Goal: Find contact information: Find contact information

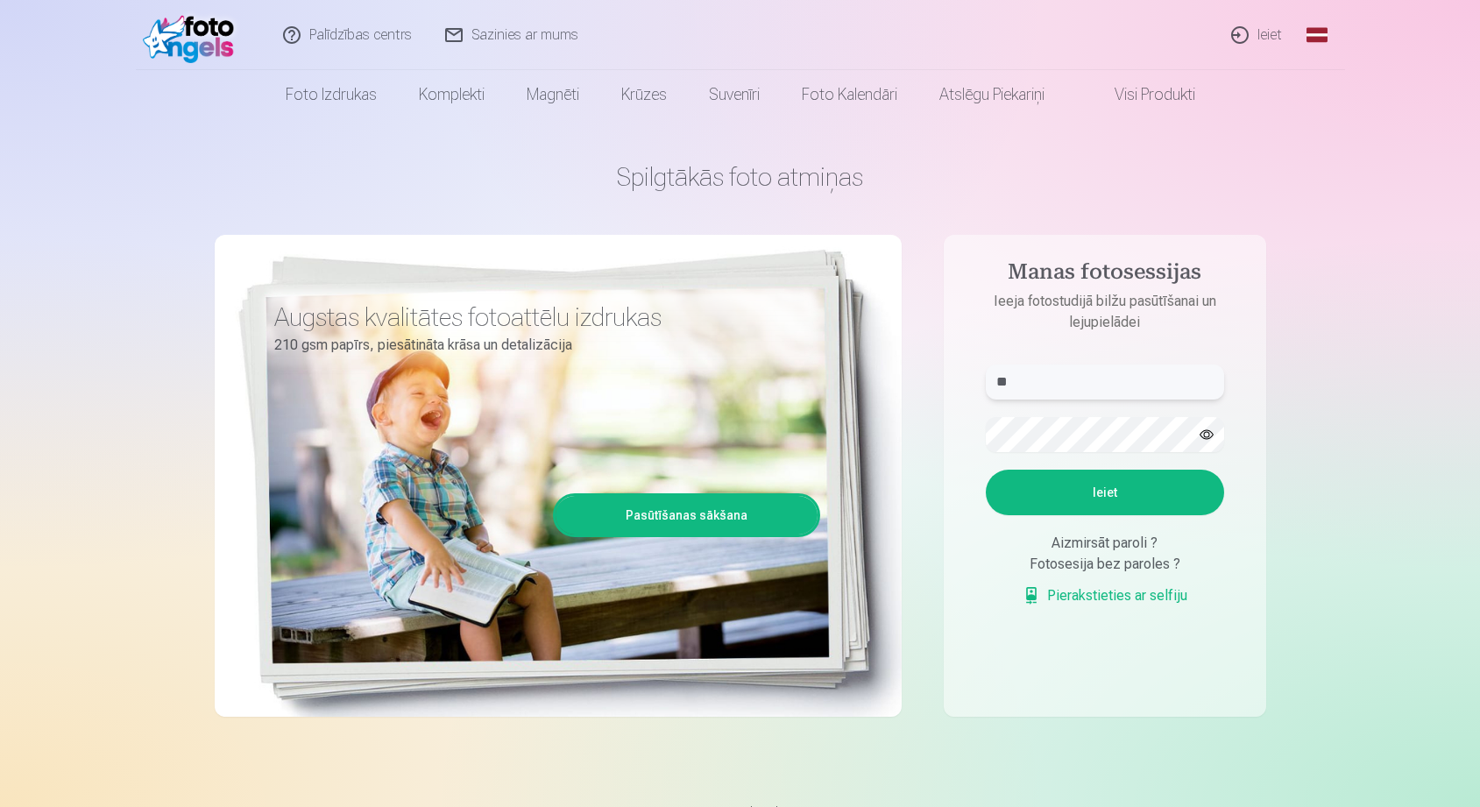
type input "**"
click at [1092, 547] on div "Aizmirsāt paroli ?" at bounding box center [1105, 543] width 238 height 21
click at [1092, 537] on div "Aizmirsāt paroli ?" at bounding box center [1105, 543] width 238 height 21
click at [1099, 569] on div "Fotosesija bez paroles ?" at bounding box center [1105, 564] width 238 height 21
click at [1085, 599] on link "Pierakstieties ar selfiju" at bounding box center [1104, 595] width 165 height 21
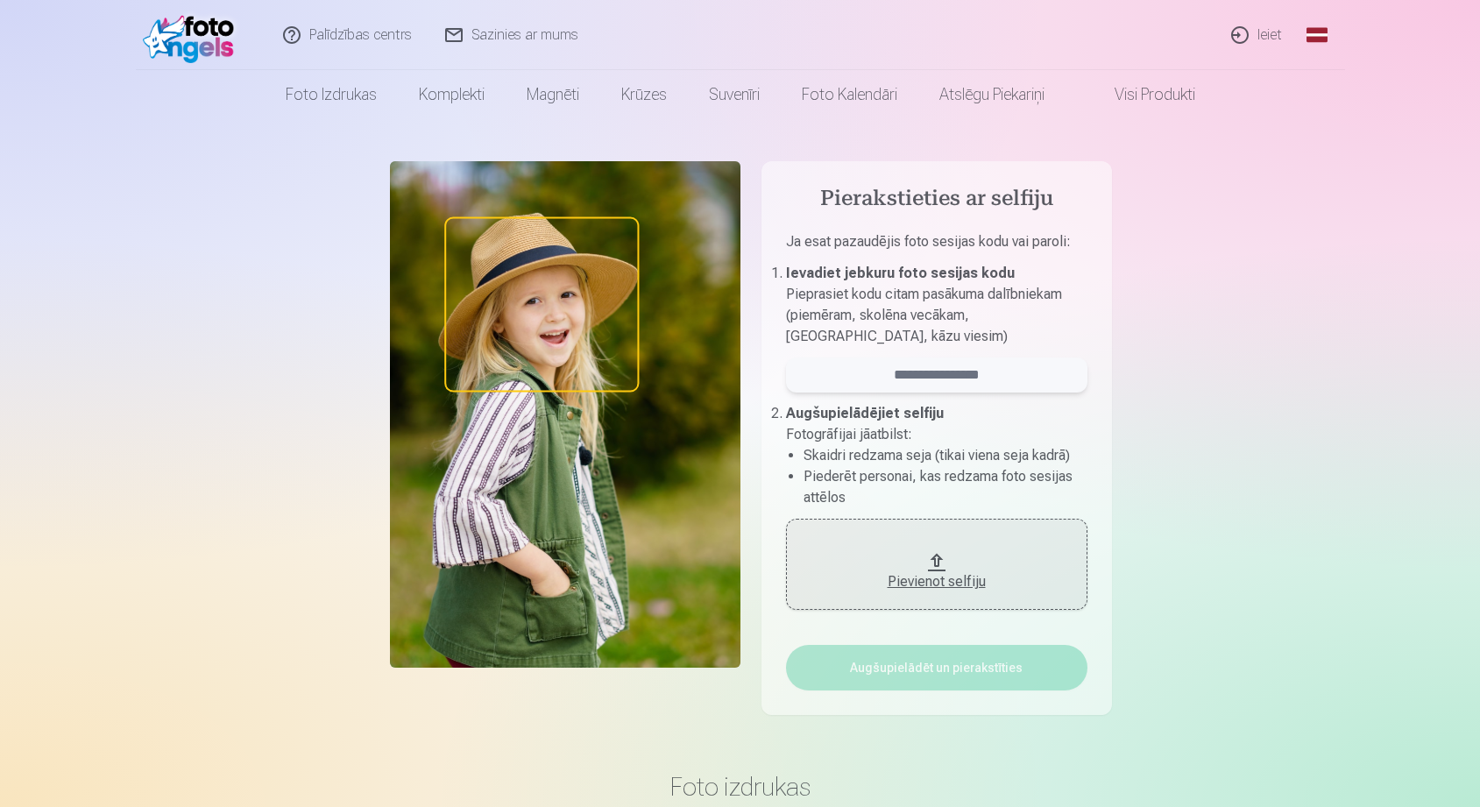
click at [882, 364] on input "email" at bounding box center [936, 374] width 301 height 35
type input "**********"
click at [936, 575] on div "Pievienot selfiju" at bounding box center [936, 581] width 266 height 21
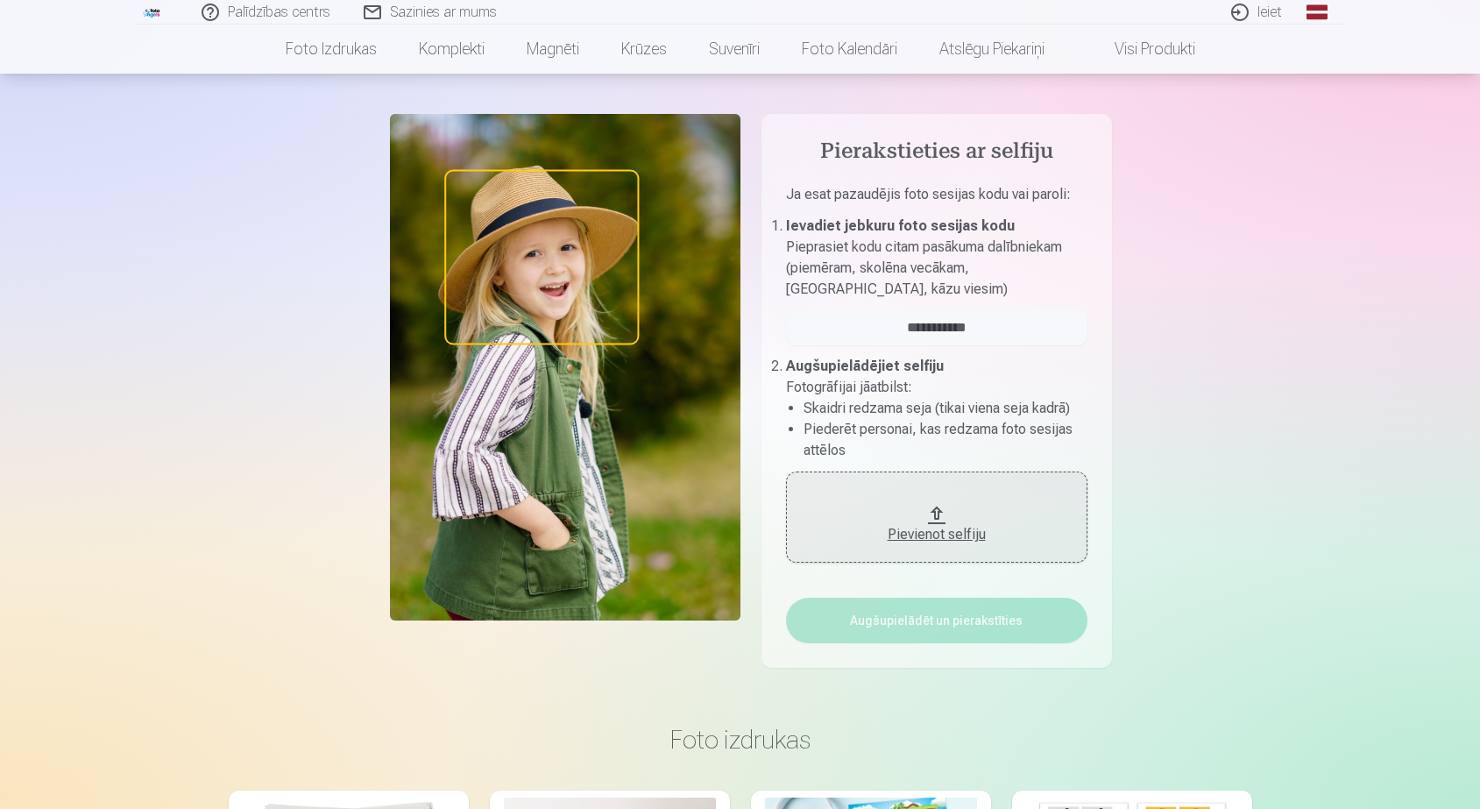
scroll to position [47, 0]
click at [966, 541] on div "Pievienot selfiju" at bounding box center [936, 534] width 266 height 21
click at [966, 532] on div "Pievienot selfiju" at bounding box center [936, 534] width 266 height 21
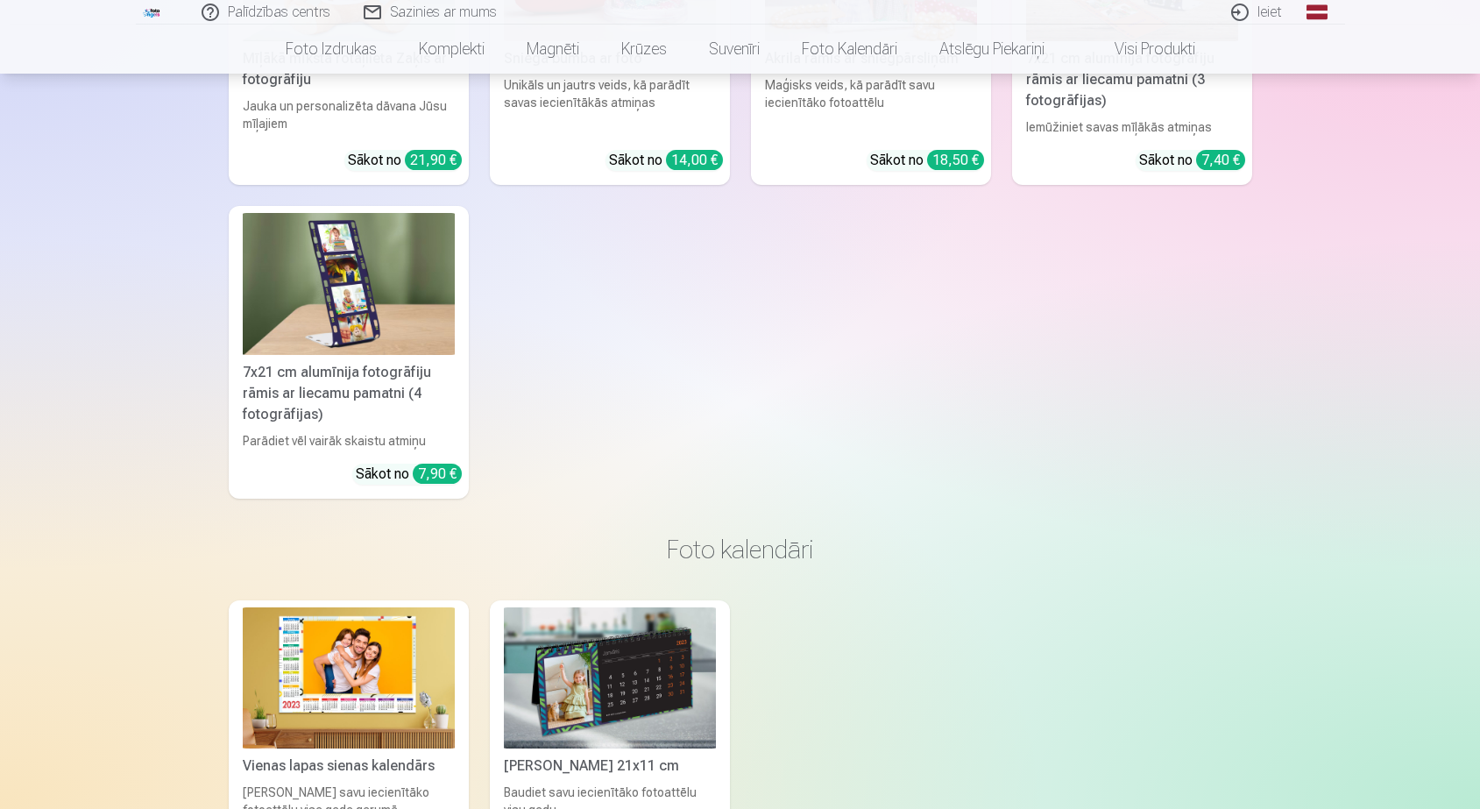
scroll to position [5095, 0]
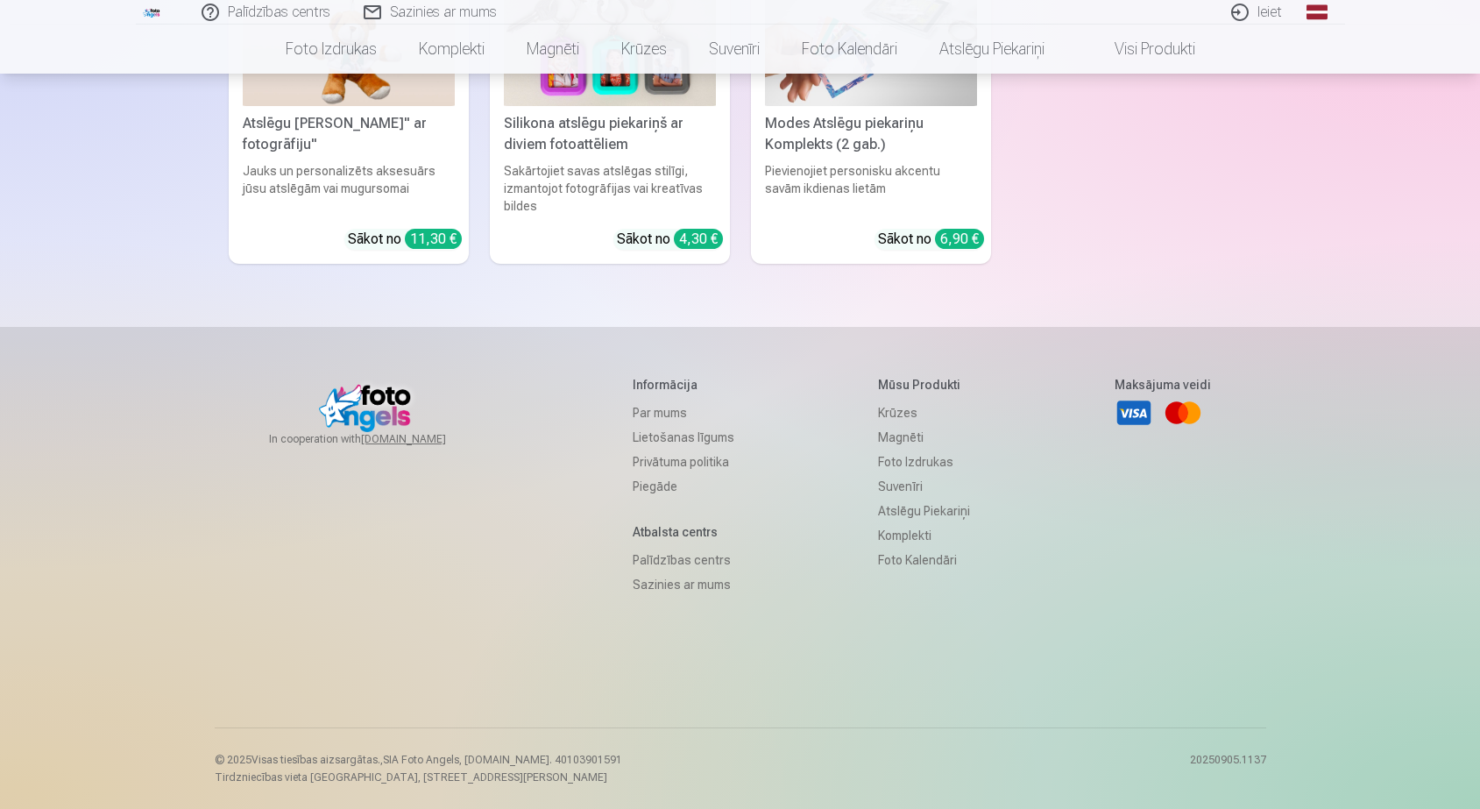
click at [647, 407] on link "Par mums" at bounding box center [684, 412] width 102 height 25
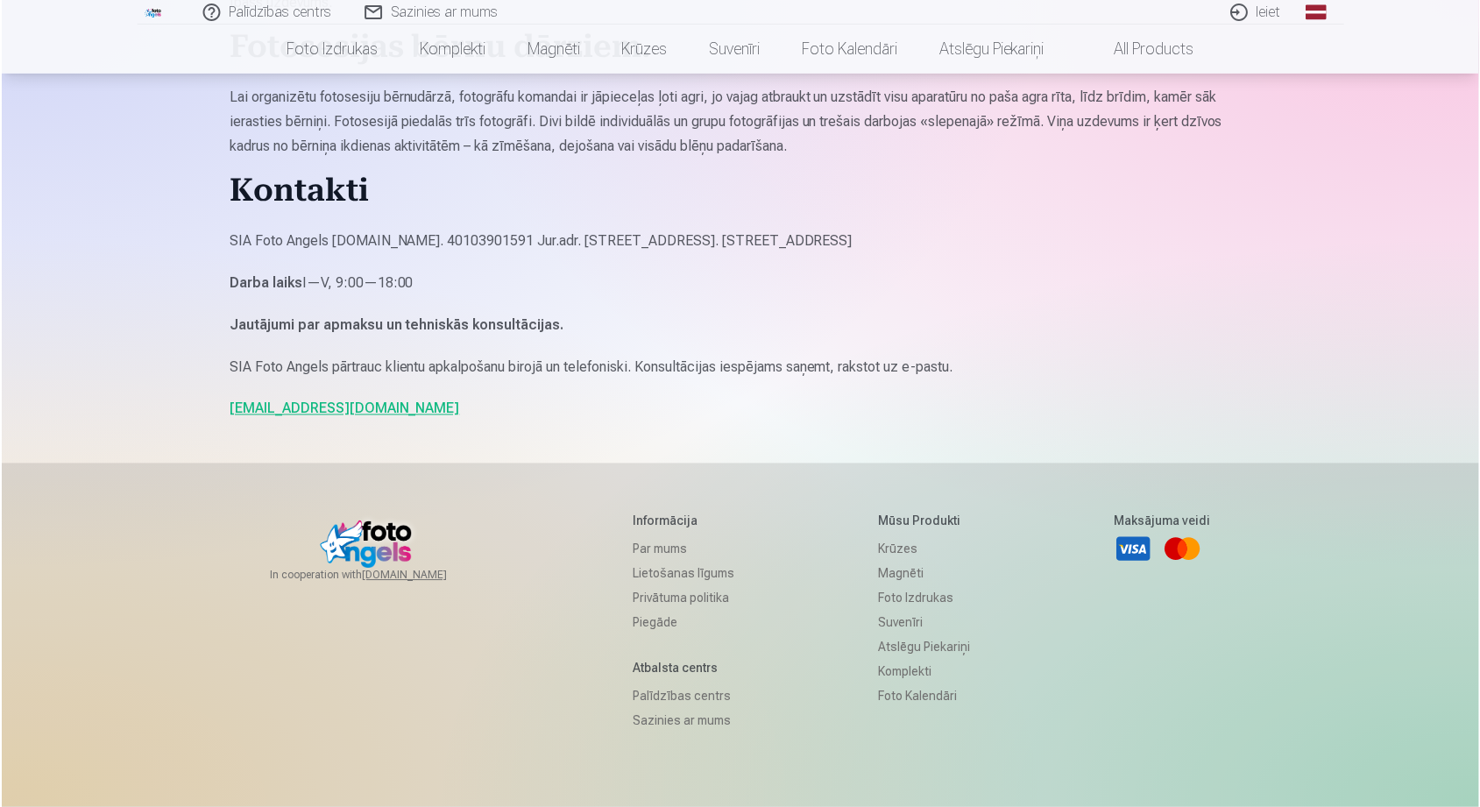
scroll to position [1430, 0]
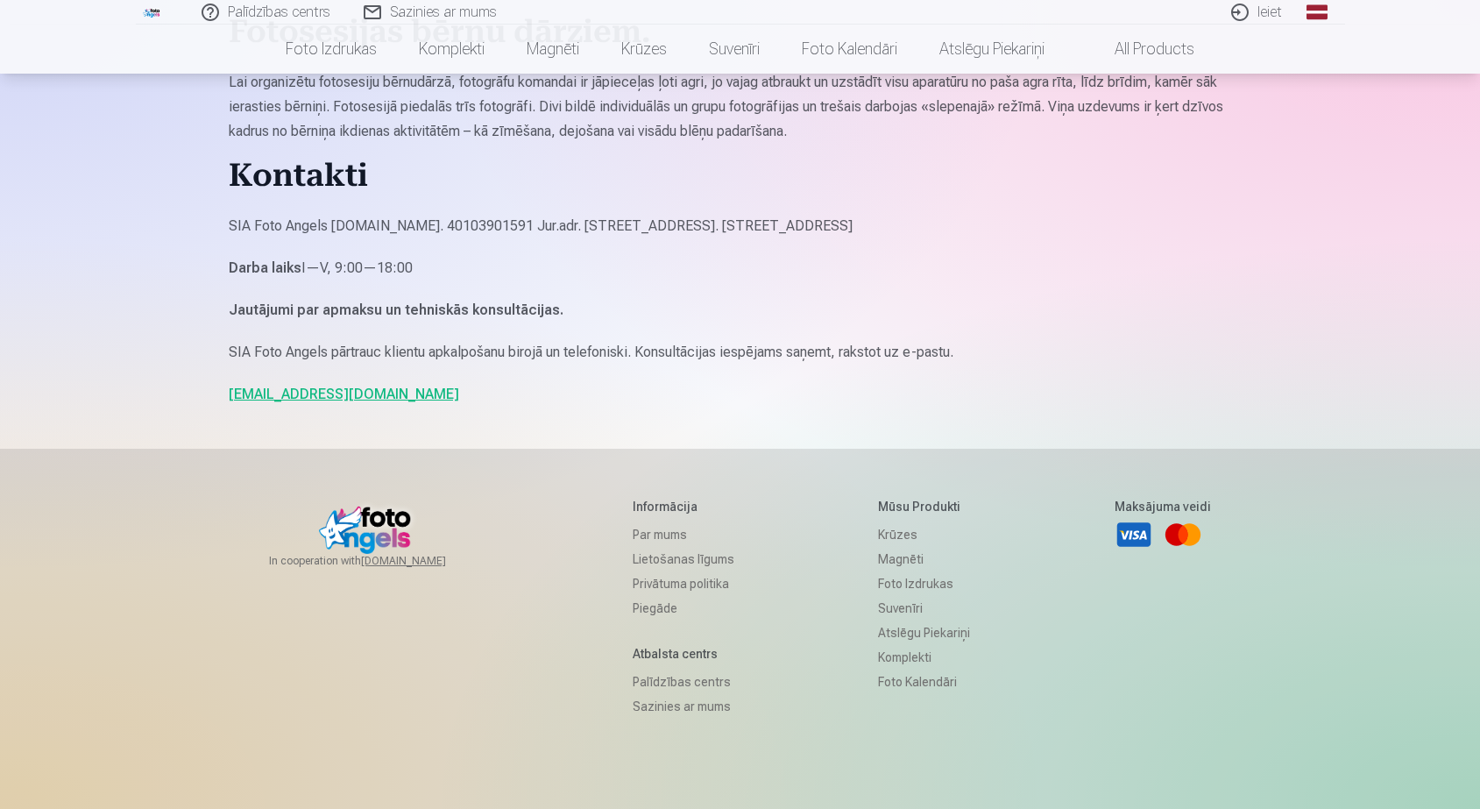
click at [282, 385] on link "[EMAIL_ADDRESS][DOMAIN_NAME]" at bounding box center [344, 393] width 230 height 17
